Goal: Task Accomplishment & Management: Complete application form

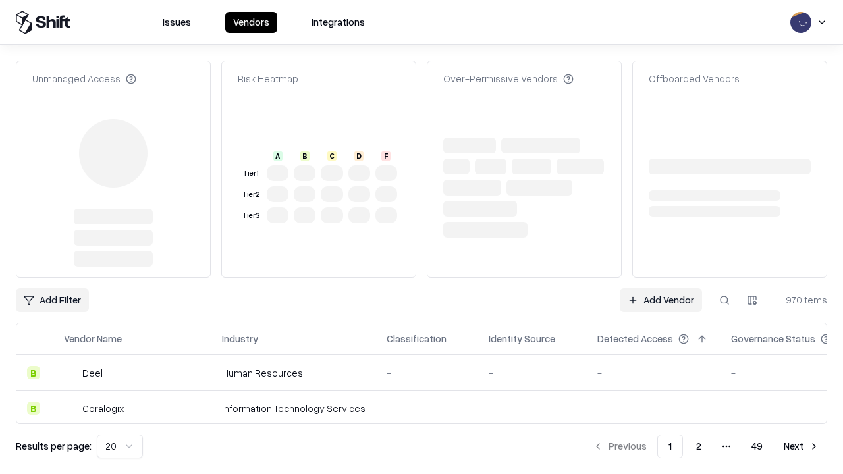
click at [661, 300] on link "Add Vendor" at bounding box center [661, 300] width 82 height 24
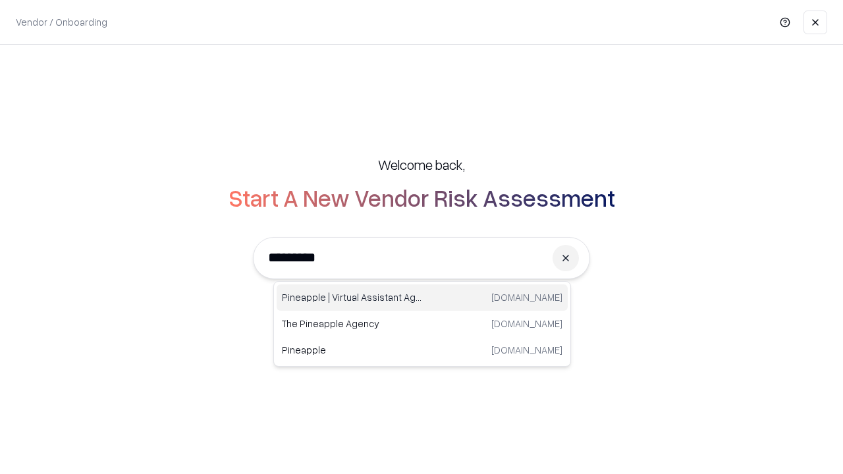
click at [422, 298] on div "Pineapple | Virtual Assistant Agency trypineapple.com" at bounding box center [422, 298] width 291 height 26
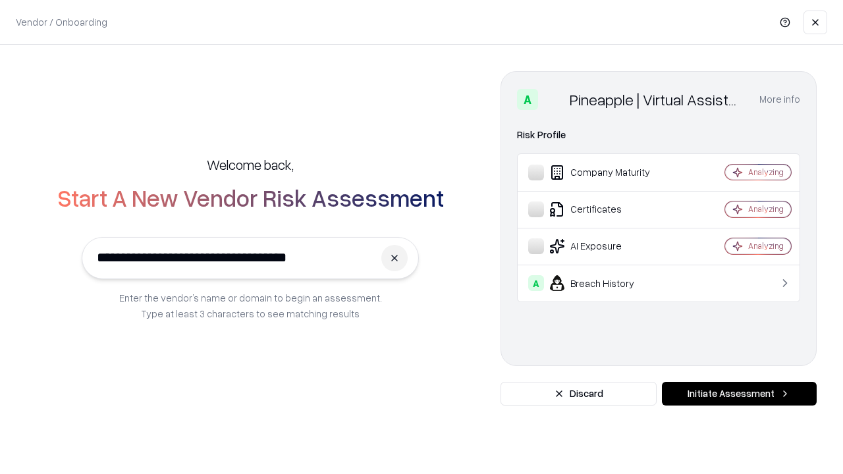
type input "**********"
click at [739, 394] on button "Initiate Assessment" at bounding box center [739, 394] width 155 height 24
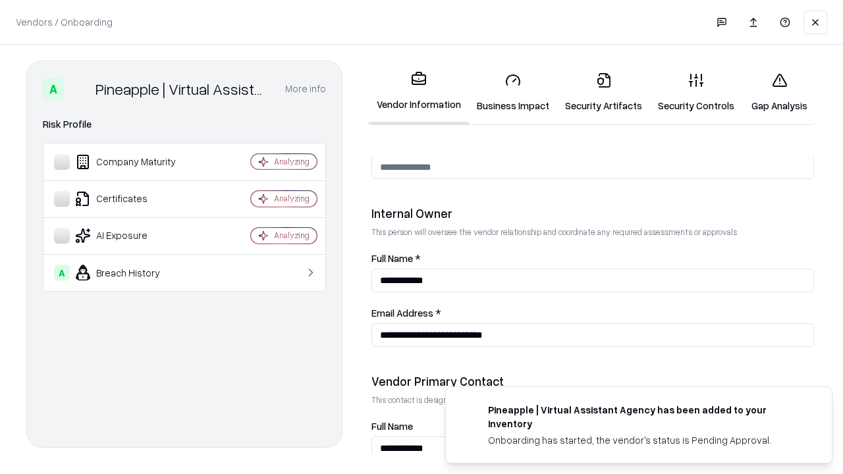
scroll to position [682, 0]
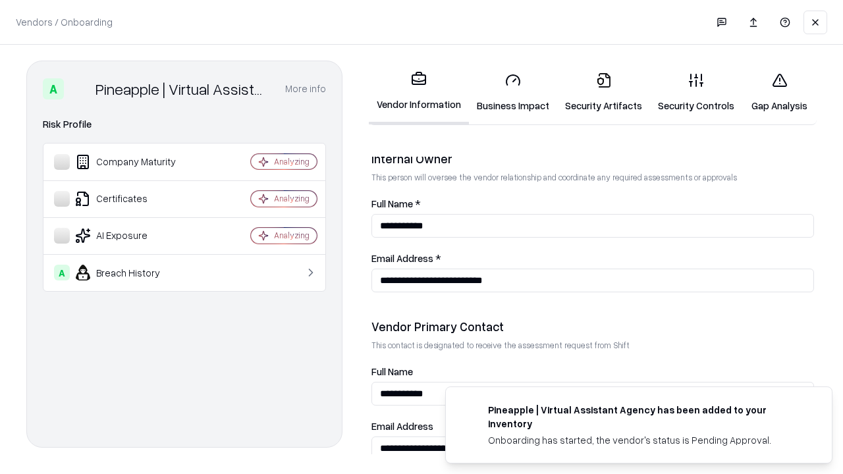
click at [513, 92] on link "Business Impact" at bounding box center [513, 92] width 88 height 61
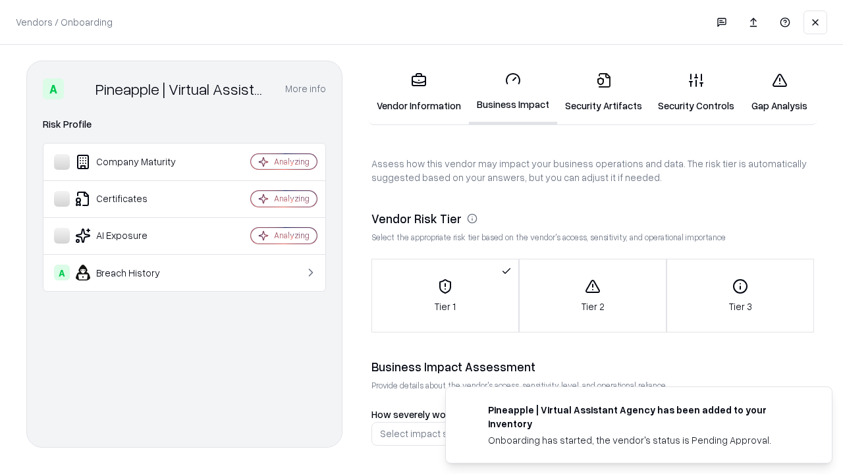
click at [603, 92] on link "Security Artifacts" at bounding box center [603, 92] width 93 height 61
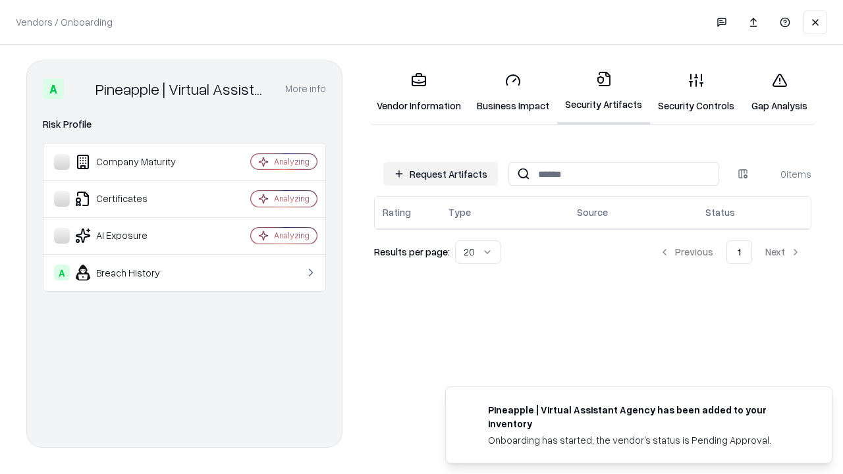
click at [441, 174] on button "Request Artifacts" at bounding box center [440, 174] width 115 height 24
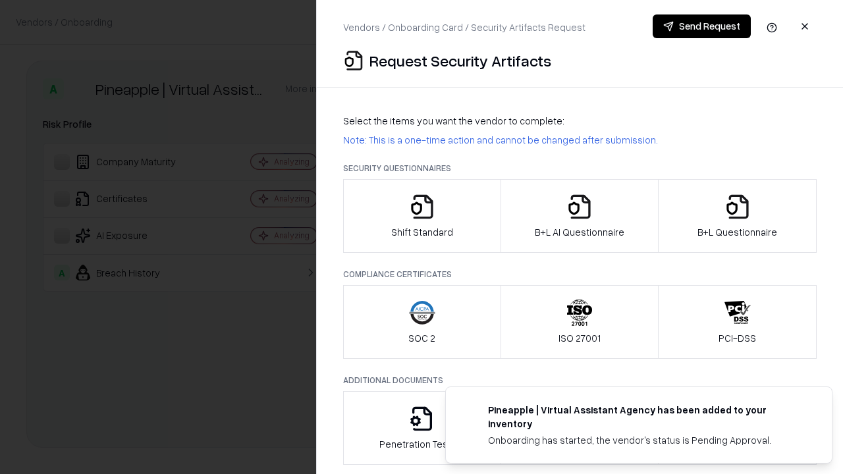
click at [421, 216] on icon "button" at bounding box center [422, 207] width 26 height 26
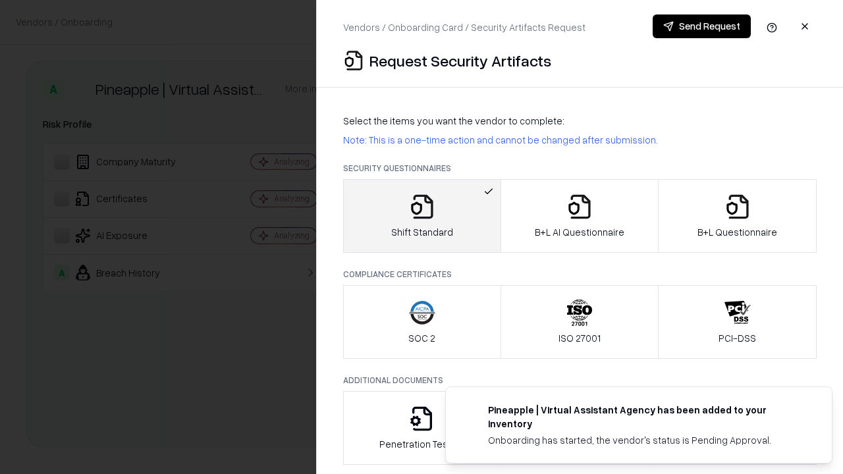
click at [701, 26] on button "Send Request" at bounding box center [702, 26] width 98 height 24
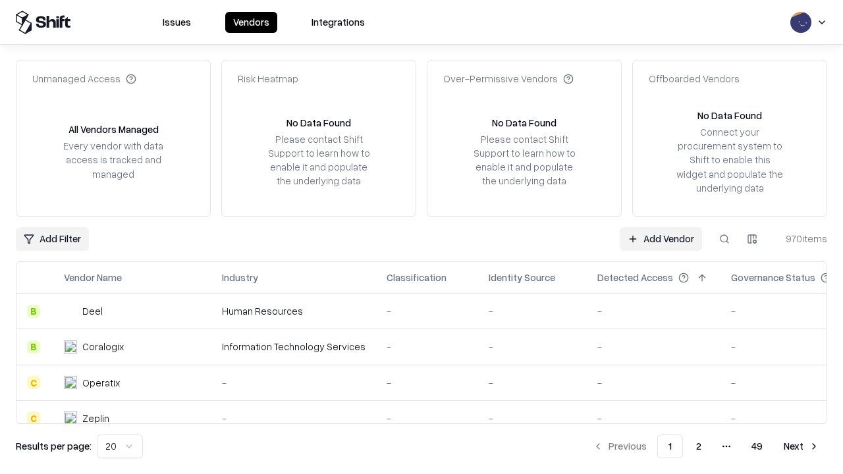
click at [724, 238] on button at bounding box center [725, 239] width 24 height 24
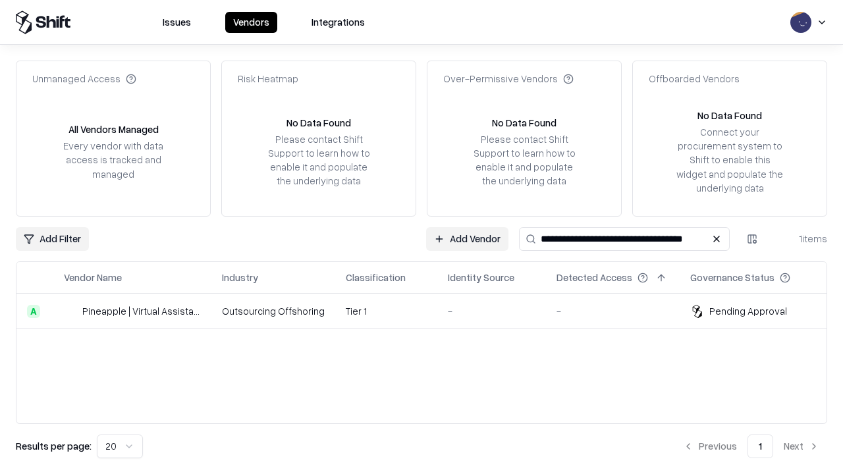
type input "**********"
click at [429, 311] on td "Tier 1" at bounding box center [386, 312] width 102 height 36
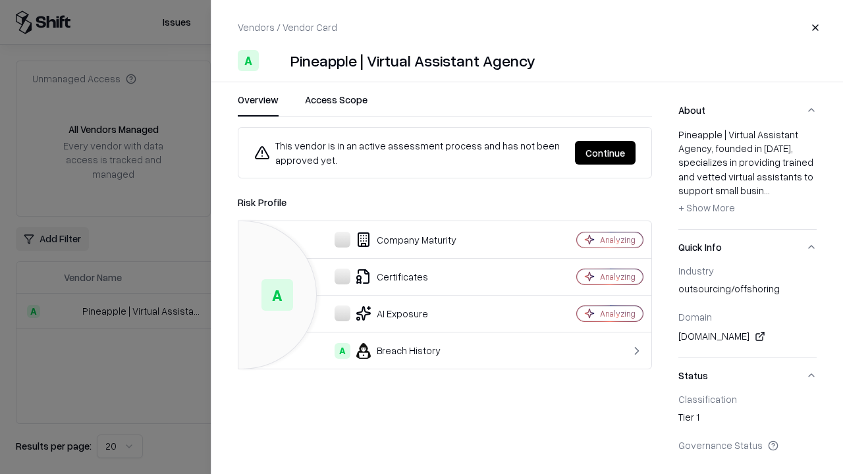
click at [605, 153] on button "Continue" at bounding box center [605, 153] width 61 height 24
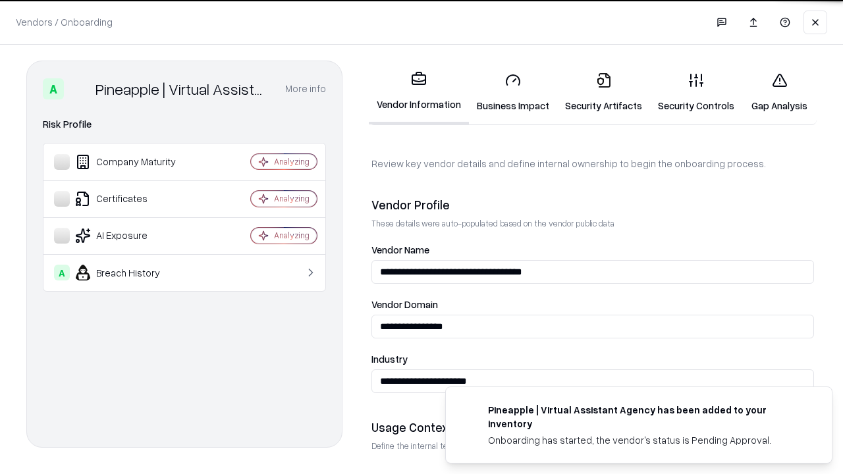
click at [603, 92] on link "Security Artifacts" at bounding box center [603, 92] width 93 height 61
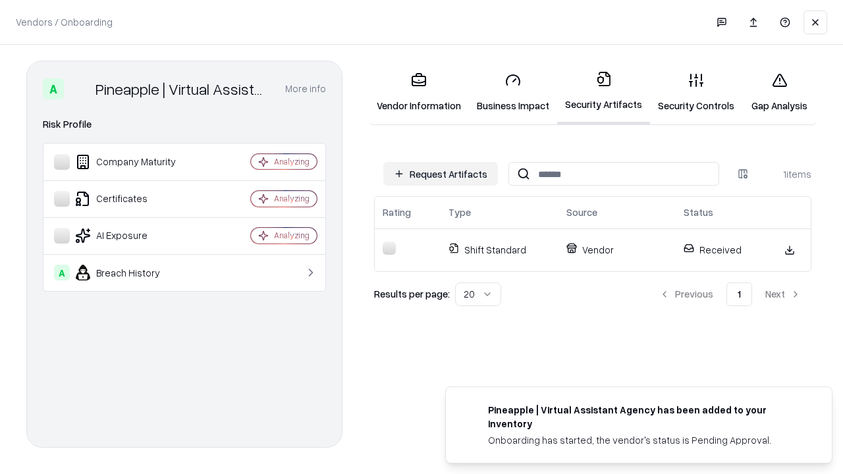
click at [779, 92] on link "Gap Analysis" at bounding box center [779, 92] width 74 height 61
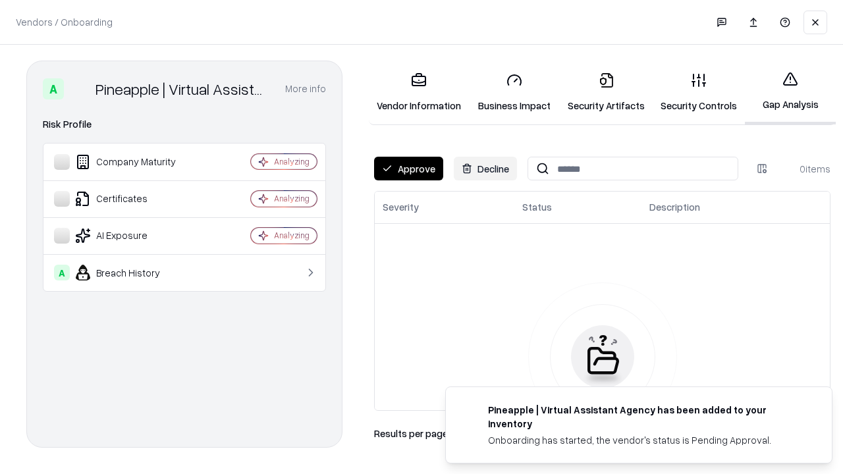
click at [408, 169] on button "Approve" at bounding box center [408, 169] width 69 height 24
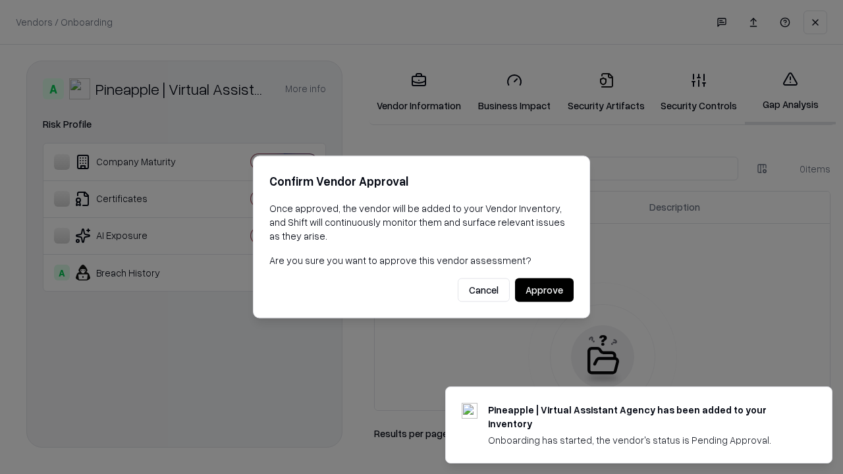
click at [544, 290] on button "Approve" at bounding box center [544, 291] width 59 height 24
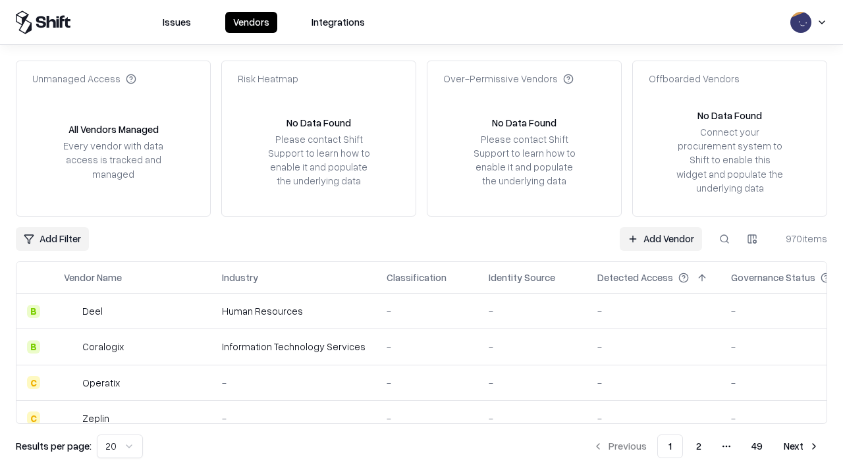
type input "**********"
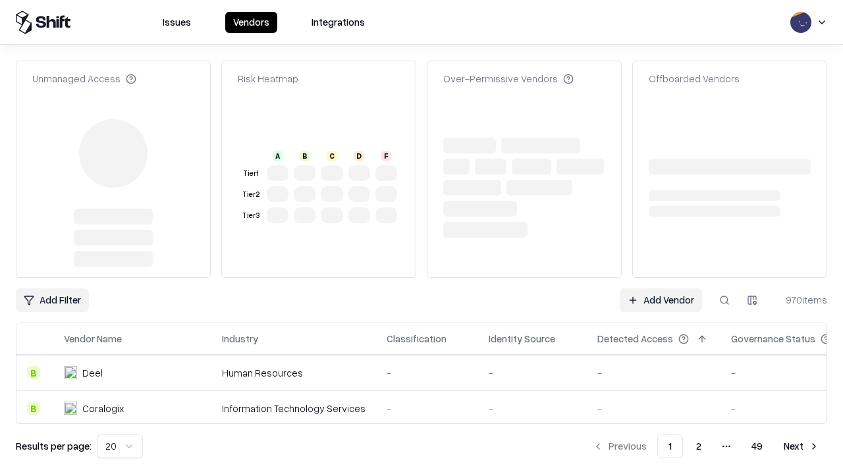
click at [661, 288] on link "Add Vendor" at bounding box center [661, 300] width 82 height 24
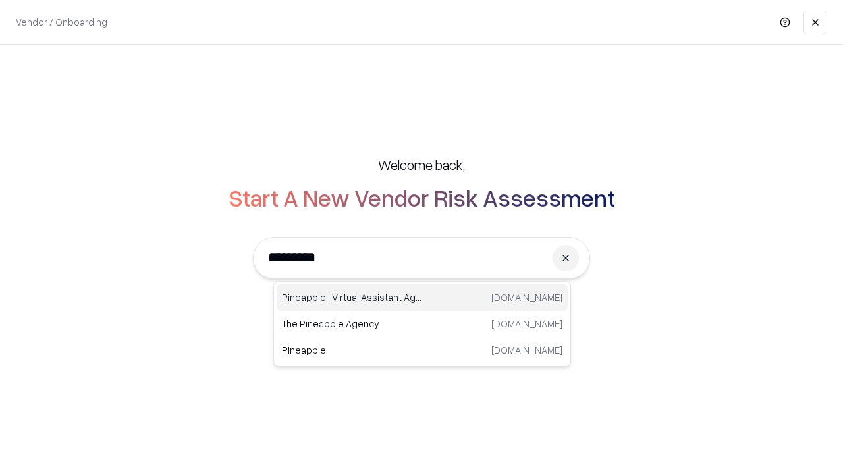
click at [422, 298] on div "Pineapple | Virtual Assistant Agency [DOMAIN_NAME]" at bounding box center [422, 298] width 291 height 26
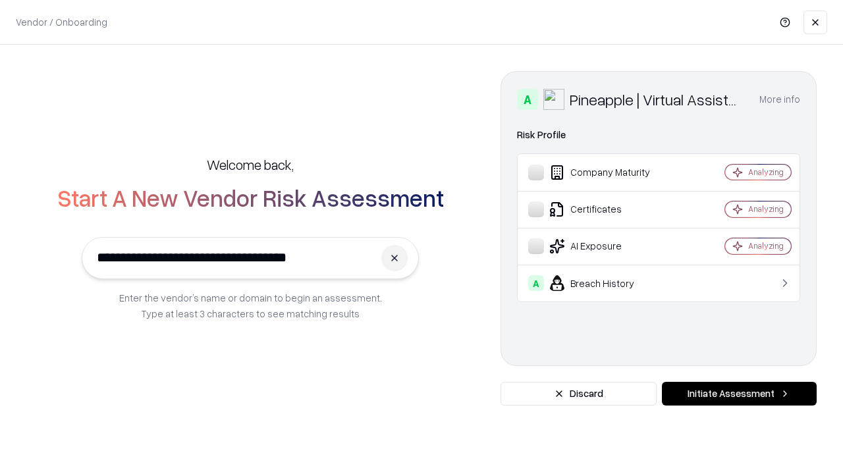
type input "**********"
click at [739, 394] on button "Initiate Assessment" at bounding box center [739, 394] width 155 height 24
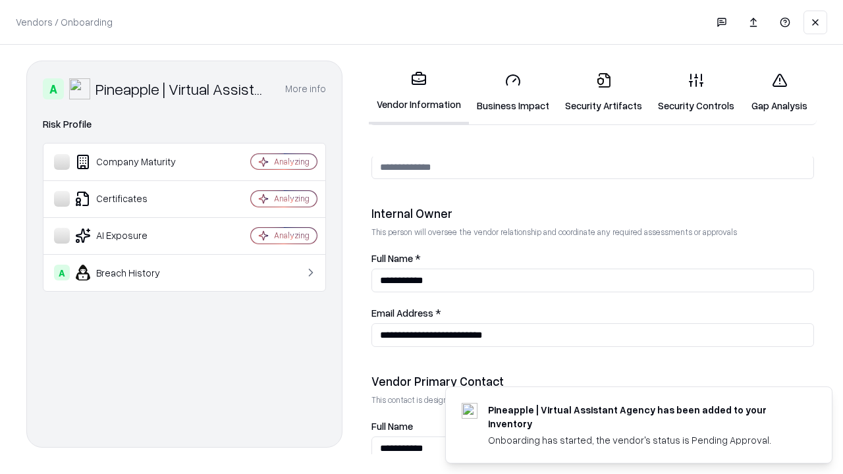
scroll to position [682, 0]
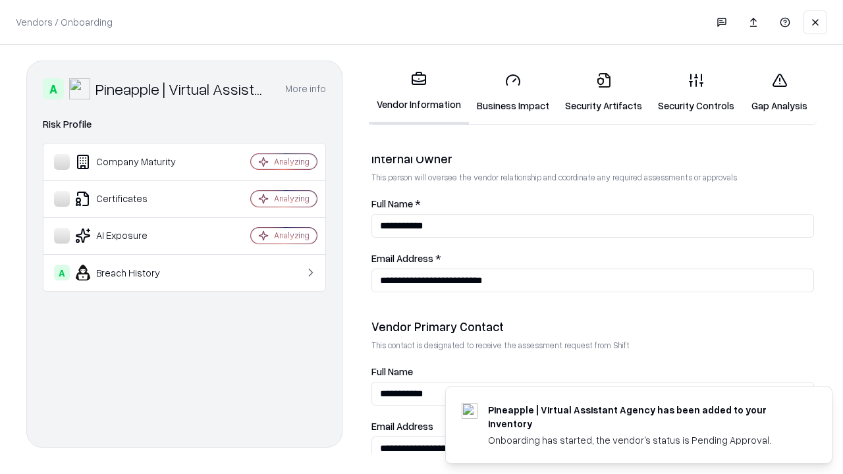
click at [779, 92] on link "Gap Analysis" at bounding box center [779, 92] width 74 height 61
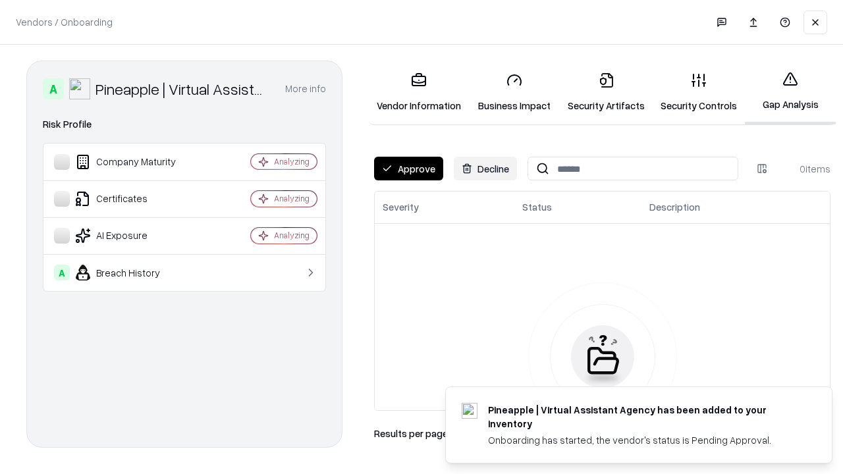
click at [408, 169] on button "Approve" at bounding box center [408, 169] width 69 height 24
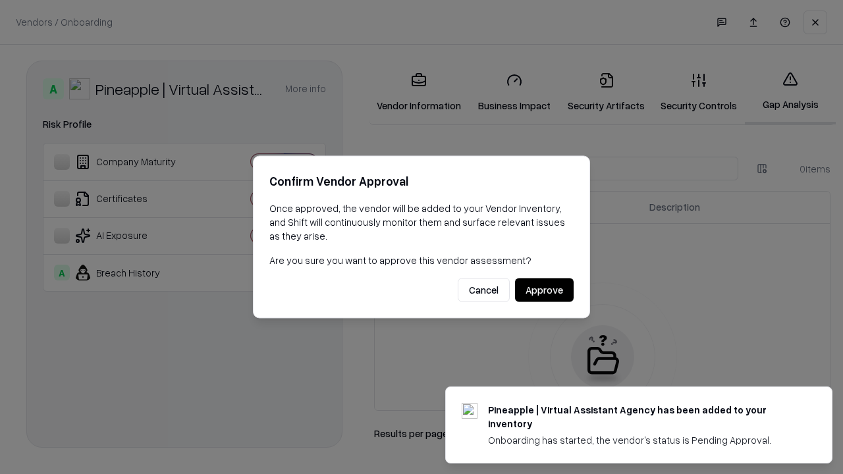
click at [544, 290] on button "Approve" at bounding box center [544, 291] width 59 height 24
